Goal: Complete application form

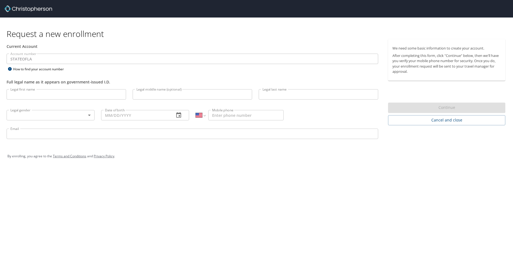
select select "US"
click at [41, 96] on input "Legal first name" at bounding box center [66, 94] width 119 height 10
type input "Florence"
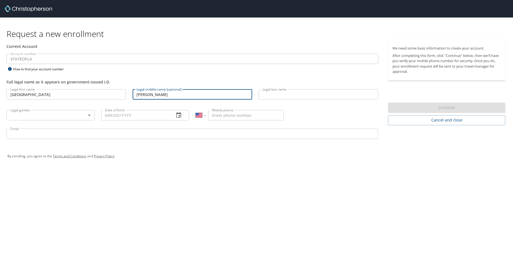
type input "Bonaccorso"
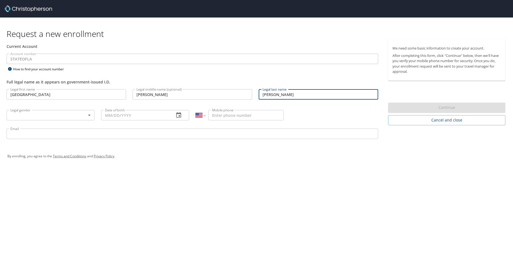
type input "Saenz"
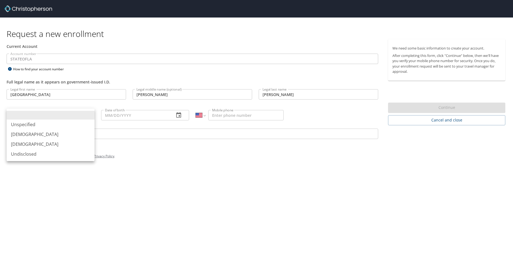
click at [88, 117] on body "Request a new enrollment Current Account Account number STATEOFLA Account numbe…" at bounding box center [256, 130] width 513 height 261
click at [41, 144] on li "Female" at bounding box center [51, 145] width 88 height 10
type input "Female"
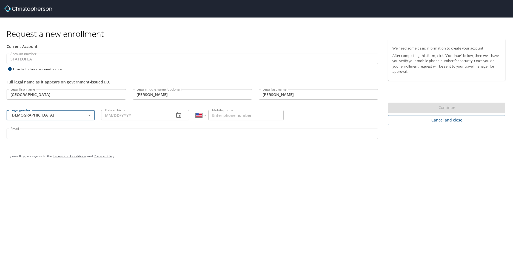
click at [152, 116] on input "Date of birth" at bounding box center [135, 115] width 69 height 10
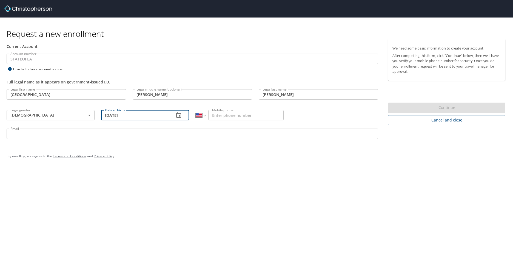
type input "07/19/1967"
click at [215, 116] on input "Mobile phone" at bounding box center [245, 115] width 75 height 10
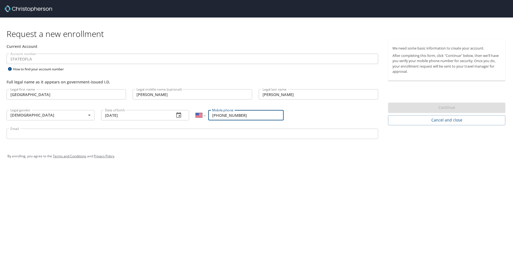
type input "(504) 343-2833"
click at [89, 133] on input "Email" at bounding box center [193, 134] width 372 height 10
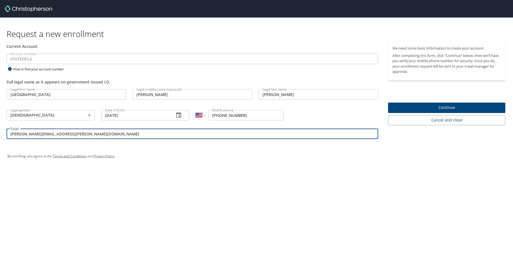
type input "florence.saenz@la.gov"
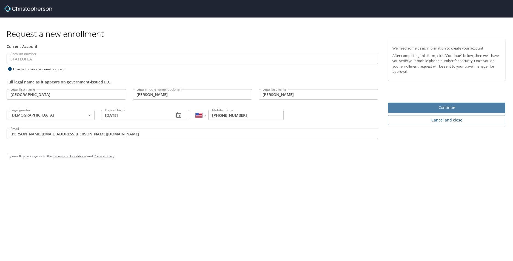
click at [450, 109] on span "Continue" at bounding box center [446, 107] width 109 height 7
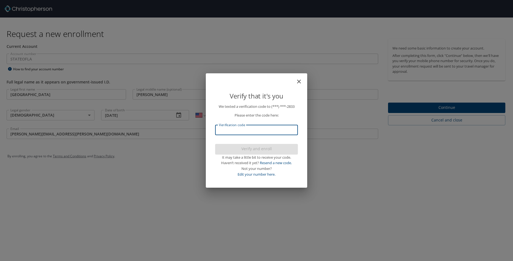
click at [242, 129] on input "Verification code" at bounding box center [256, 130] width 83 height 10
type input "382"
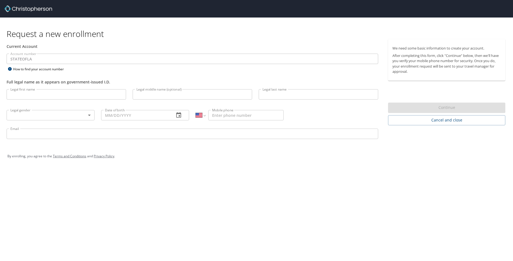
select select "US"
click at [27, 94] on input "Legal first name" at bounding box center [66, 94] width 119 height 10
type input "Florence"
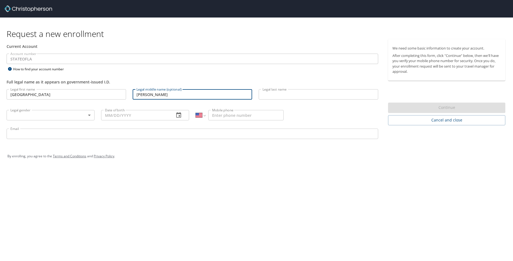
type input "Bonaccorso"
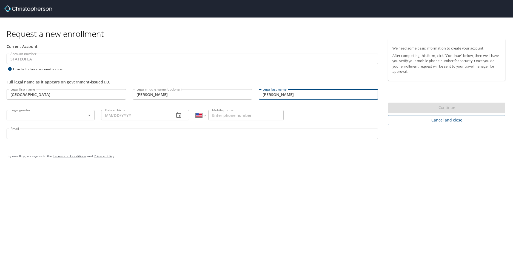
type input "Saenz"
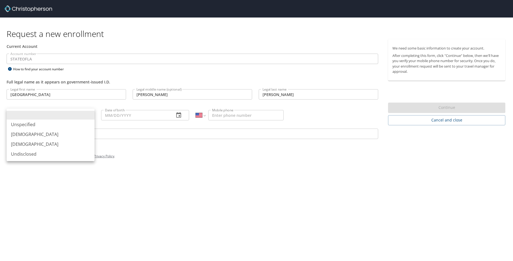
click at [90, 116] on body "Request a new enrollment Current Account Account number STATEOFLA Account numbe…" at bounding box center [256, 130] width 513 height 261
click at [20, 144] on li "Female" at bounding box center [51, 145] width 88 height 10
type input "Female"
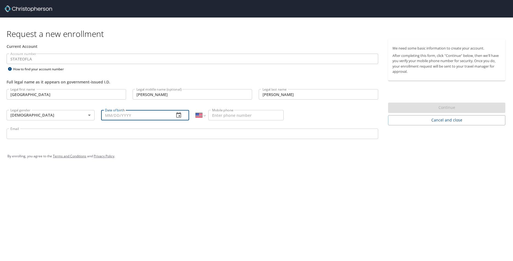
click at [106, 117] on input "Date of birth" at bounding box center [135, 115] width 69 height 10
type input "07/19/1967"
click at [215, 115] on input "Mobile phone" at bounding box center [245, 115] width 75 height 10
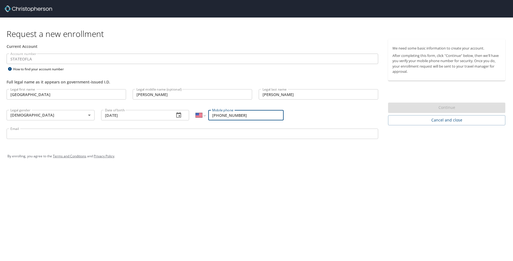
type input "(504) 343-2833"
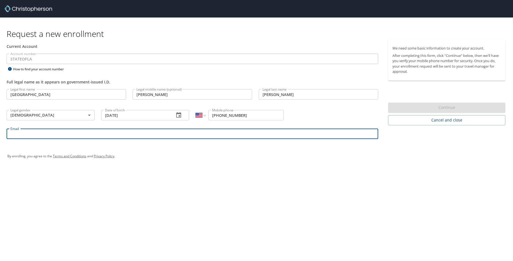
click at [59, 132] on input "Email" at bounding box center [193, 134] width 372 height 10
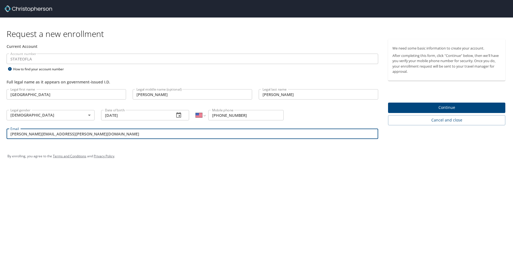
type input "florence.saenz@la.gov"
click at [73, 157] on link "Terms and Conditions" at bounding box center [69, 156] width 33 height 5
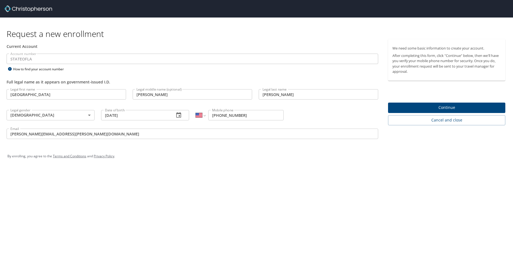
click at [110, 156] on link "Privacy Policy" at bounding box center [104, 156] width 21 height 5
click at [452, 108] on span "Continue" at bounding box center [446, 107] width 109 height 7
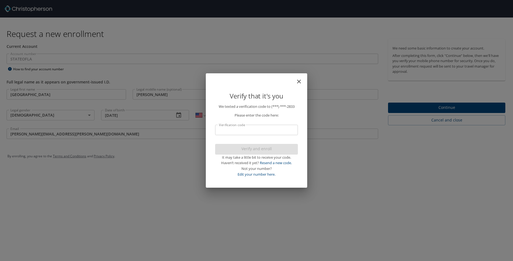
click at [253, 132] on input "Verification code" at bounding box center [256, 130] width 83 height 10
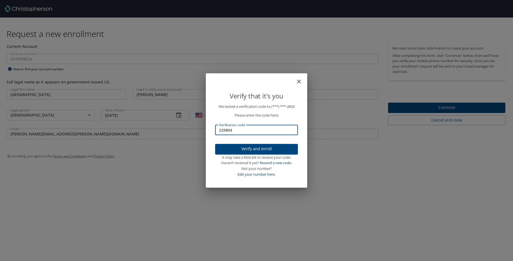
type input "229804"
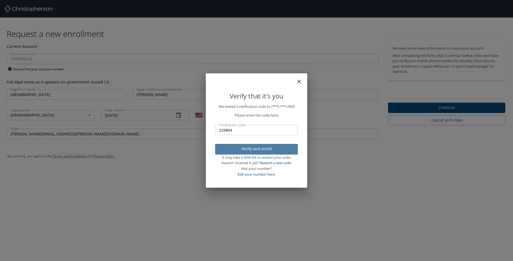
click at [265, 149] on span "Verify and enroll" at bounding box center [257, 149] width 74 height 7
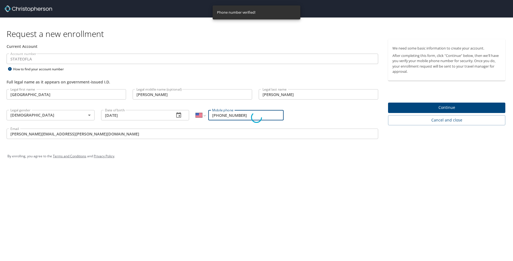
click at [265, 155] on div "Request a new enrollment Current Account Account number STATEOFLA Account numbe…" at bounding box center [256, 130] width 513 height 261
click at [412, 171] on div "Request a new enrollment Current Account Account number STATEOFLA Account numbe…" at bounding box center [256, 130] width 513 height 261
click at [246, 162] on div "Request a new enrollment Current Account Account number STATEOFLA Account numbe…" at bounding box center [256, 130] width 513 height 261
click at [182, 148] on div "Request a new enrollment Current Account Account number STATEOFLA Account numbe…" at bounding box center [256, 130] width 513 height 261
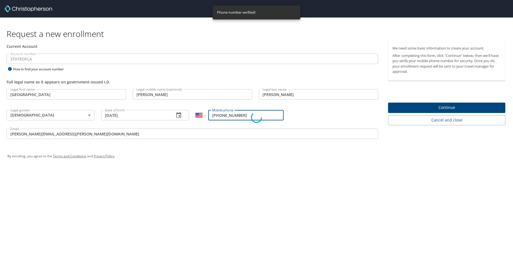
click at [47, 195] on div "Request a new enrollment Current Account Account number STATEOFLA Account numbe…" at bounding box center [256, 130] width 513 height 261
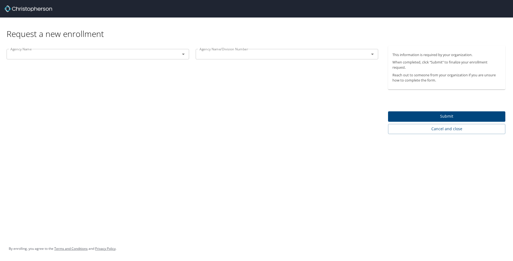
click at [452, 118] on span "Submit" at bounding box center [446, 116] width 109 height 7
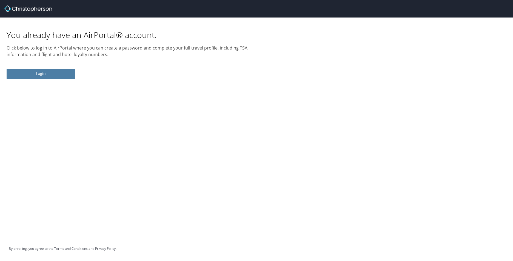
click at [45, 75] on span "Login" at bounding box center [41, 73] width 60 height 7
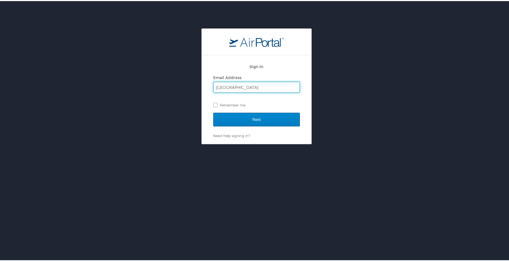
type input "florence.saenz@la.gov"
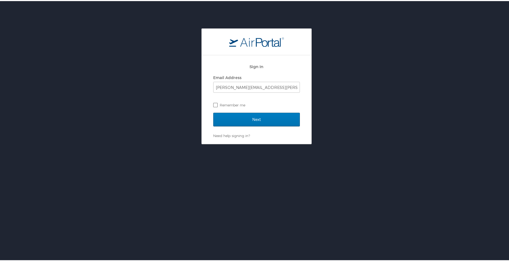
click at [213, 106] on label "Remember me" at bounding box center [256, 104] width 87 height 8
click at [213, 106] on input "Remember me" at bounding box center [215, 104] width 4 height 4
checkbox input "true"
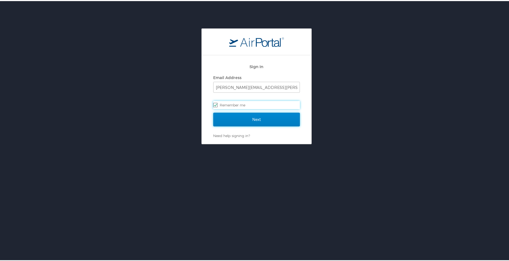
click at [250, 120] on input "Next" at bounding box center [256, 119] width 87 height 14
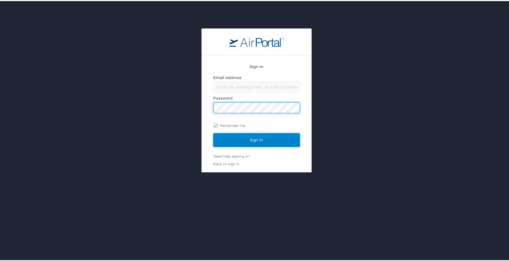
click at [252, 141] on input "Sign In" at bounding box center [256, 139] width 87 height 14
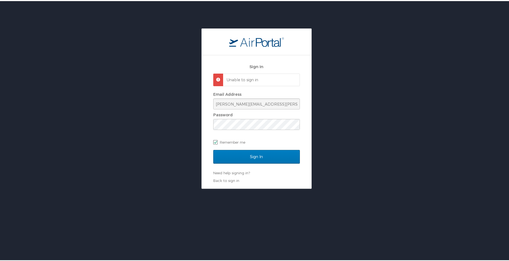
click at [213, 142] on label "Remember me" at bounding box center [256, 141] width 87 height 8
click at [213, 142] on input "Remember me" at bounding box center [215, 141] width 4 height 4
checkbox input "false"
click at [257, 157] on input "Sign In" at bounding box center [256, 156] width 87 height 14
click at [267, 104] on input "florence.saenz@la.gov" at bounding box center [256, 103] width 86 height 10
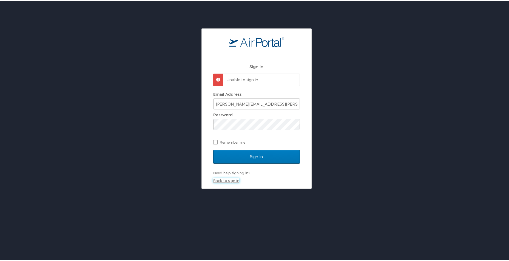
click at [231, 180] on link "Back to sign in" at bounding box center [226, 180] width 26 height 4
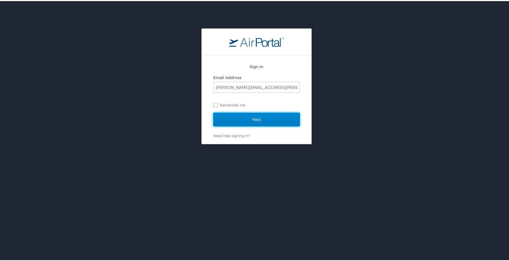
click at [254, 120] on input "Next" at bounding box center [256, 119] width 87 height 14
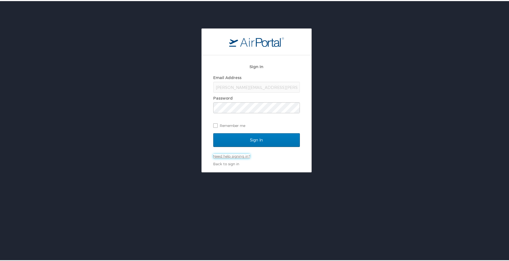
click at [234, 156] on link "Need help signing in?" at bounding box center [231, 155] width 37 height 4
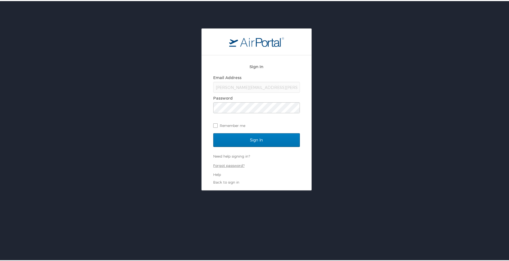
click at [232, 165] on link "Forgot password?" at bounding box center [228, 165] width 31 height 4
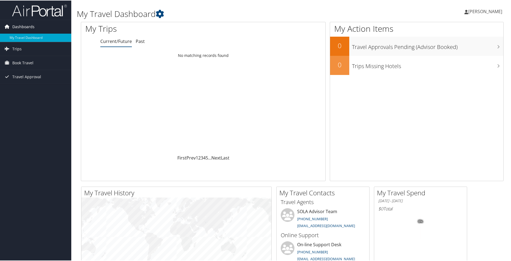
click at [27, 27] on span "Dashboards" at bounding box center [23, 26] width 22 height 14
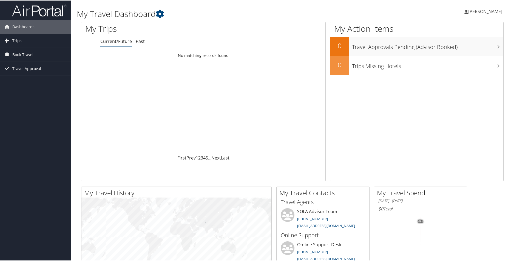
click at [464, 13] on icon at bounding box center [466, 11] width 4 height 4
click at [445, 91] on link "Sign Out" at bounding box center [470, 89] width 61 height 9
